Goal: Check status: Check status

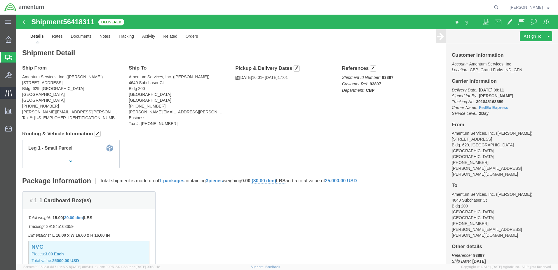
click at [6, 91] on icon at bounding box center [8, 93] width 7 height 7
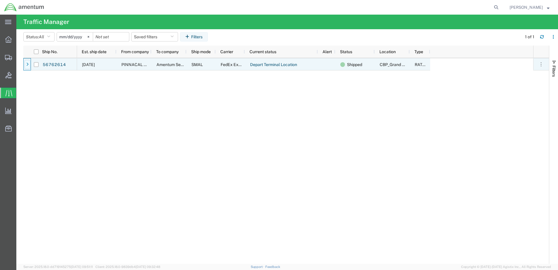
click at [29, 63] on div at bounding box center [28, 64] width 6 height 9
